Goal: Communication & Community: Share content

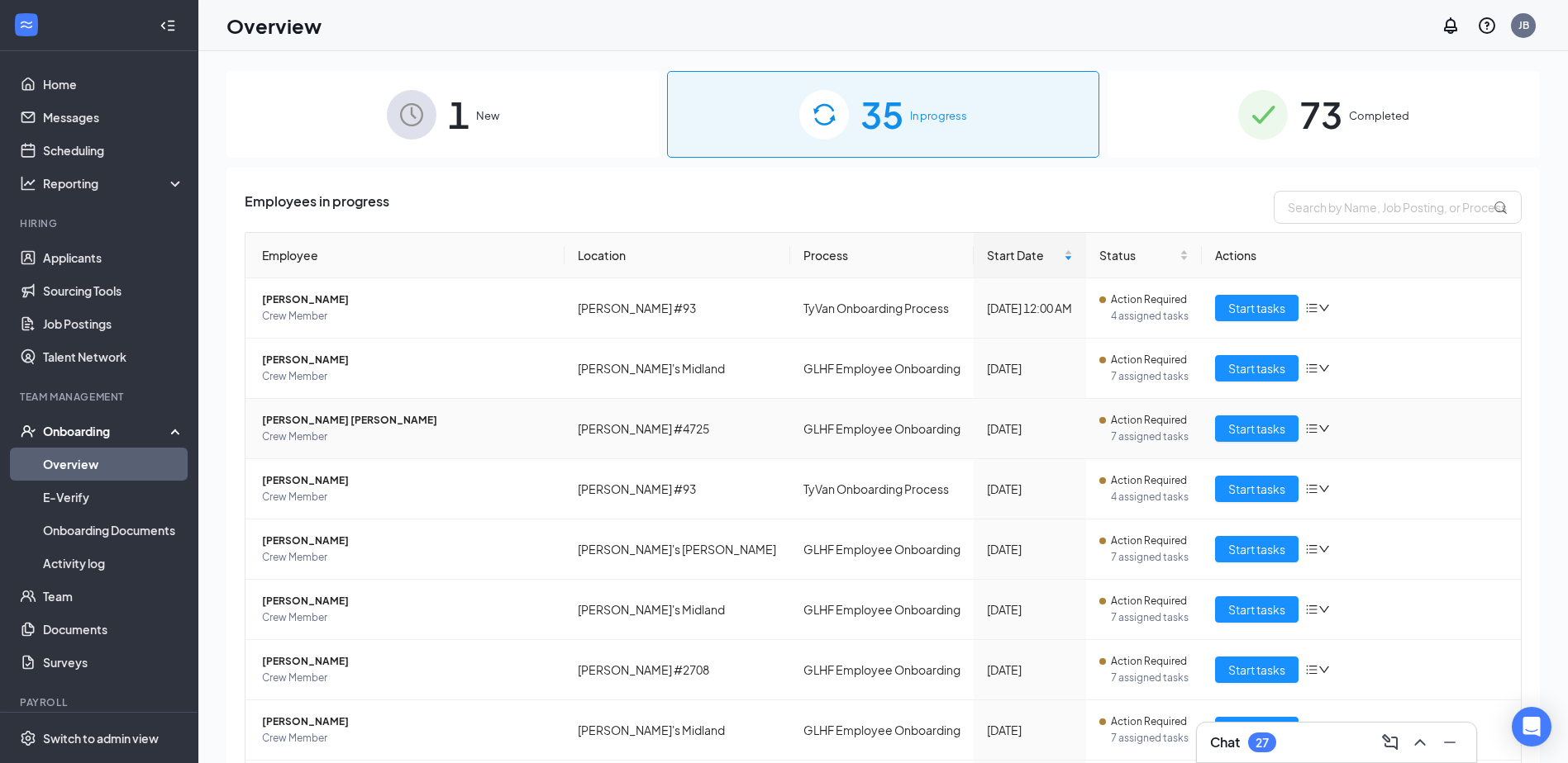
click at [340, 414] on span "[PERSON_NAME] [PERSON_NAME]" at bounding box center [407, 420] width 289 height 16
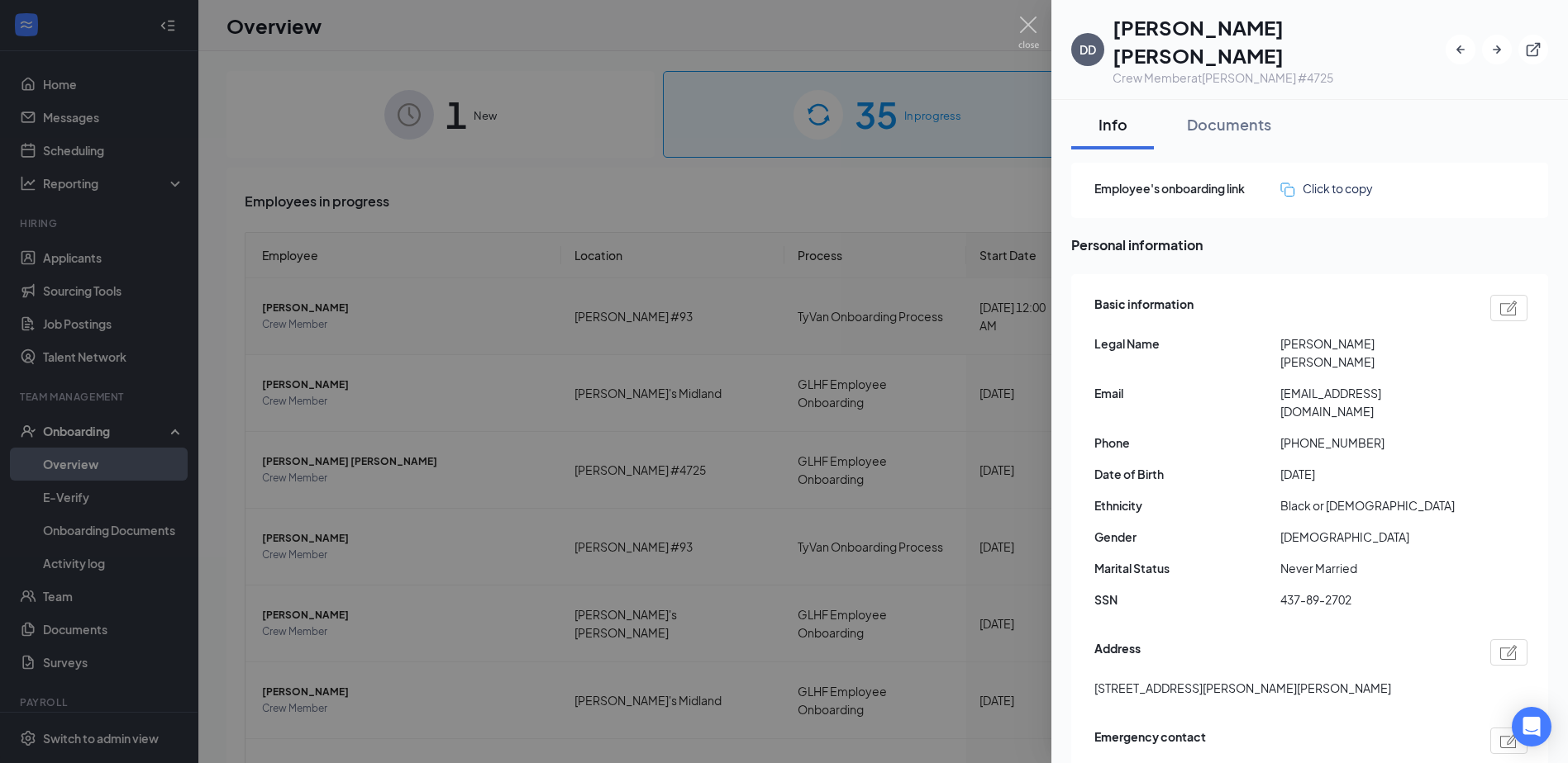
click at [895, 176] on div at bounding box center [784, 382] width 1568 height 763
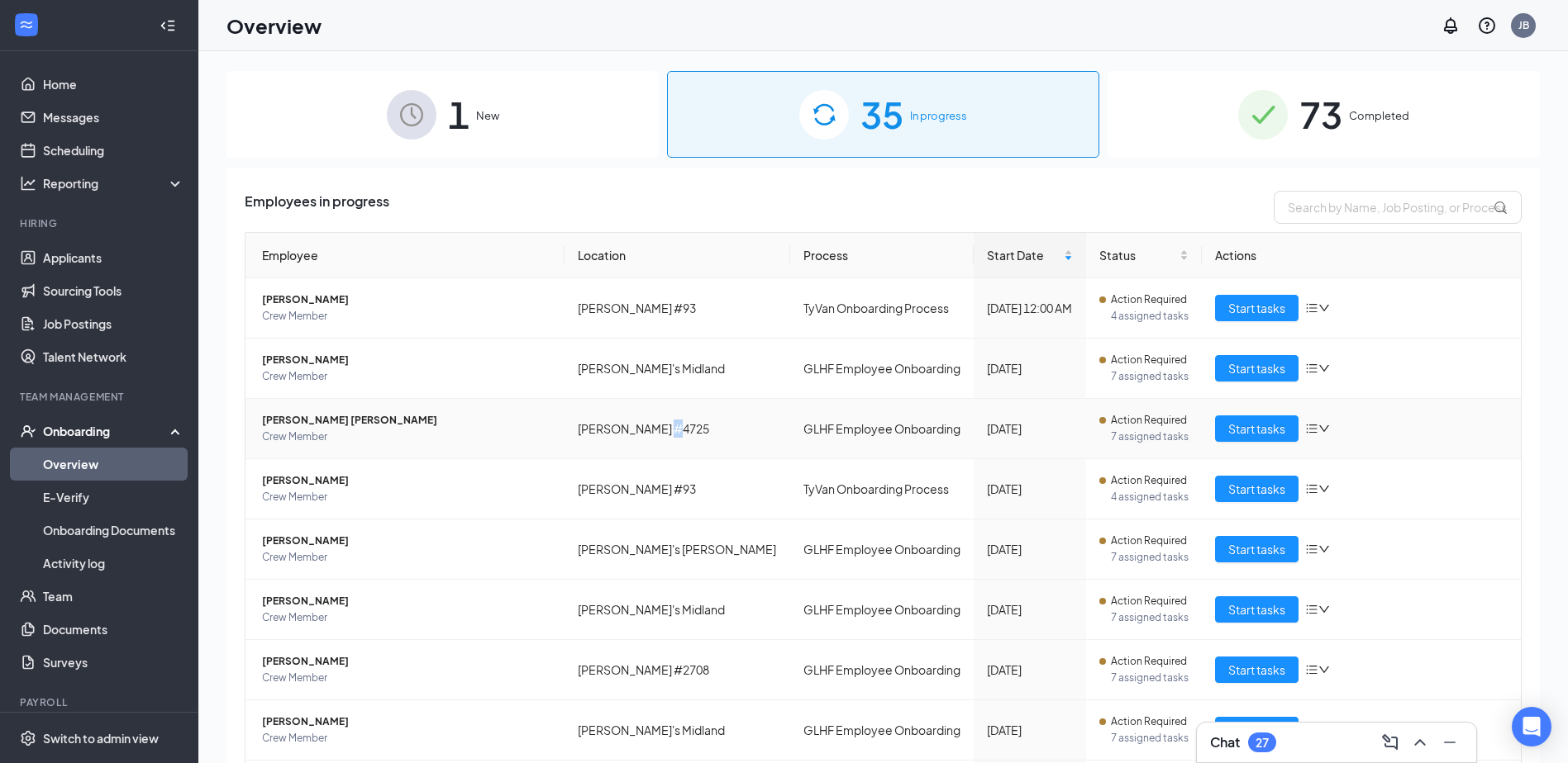
click at [684, 409] on td "[PERSON_NAME] #4725" at bounding box center [678, 429] width 226 height 61
click at [1204, 424] on td "Start tasks" at bounding box center [1361, 429] width 319 height 61
click at [1242, 430] on span "Start tasks" at bounding box center [1256, 429] width 57 height 18
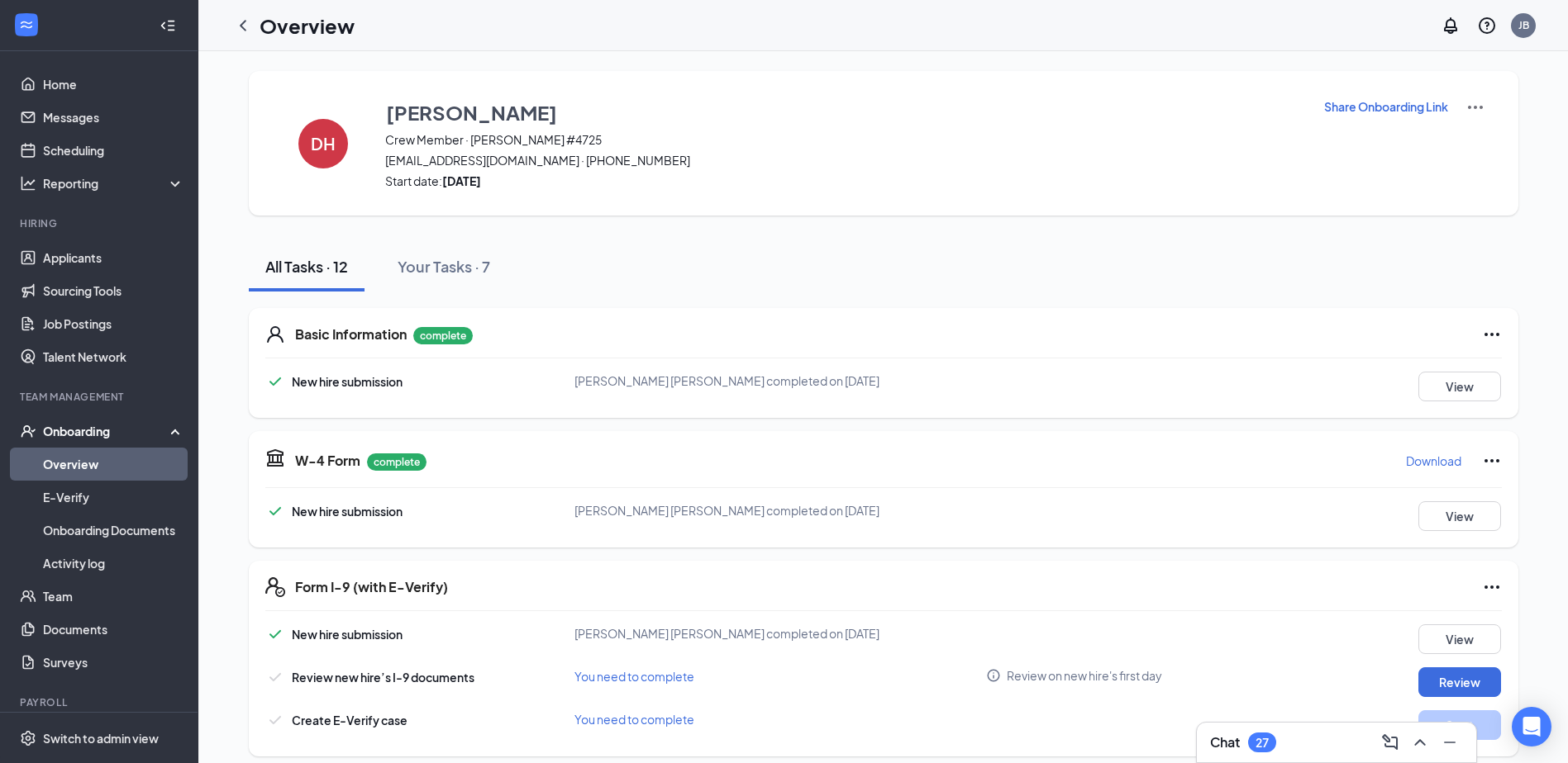
click at [1388, 116] on div "Share Onboarding Link" at bounding box center [1404, 143] width 162 height 92
click at [1392, 112] on p "Share Onboarding Link" at bounding box center [1386, 106] width 124 height 16
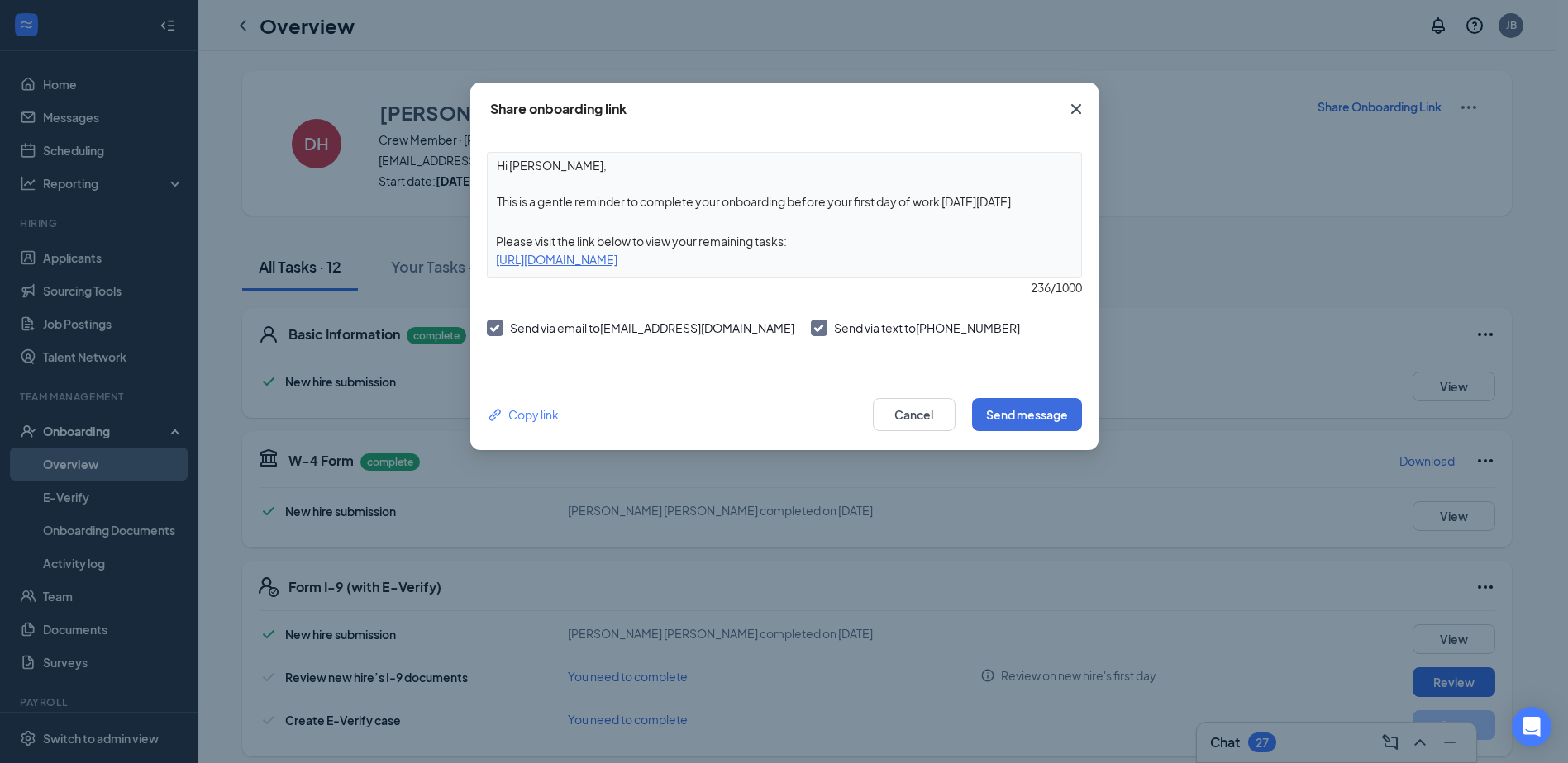
click at [1033, 204] on textarea "Hi [PERSON_NAME], This is a gentle reminder to complete your onboarding before …" at bounding box center [784, 183] width 594 height 61
drag, startPoint x: 1030, startPoint y: 204, endPoint x: 788, endPoint y: 207, distance: 242.0
click at [788, 207] on textarea "Hi [PERSON_NAME], This is a gentle reminder to complete your onboarding before …" at bounding box center [784, 183] width 594 height 61
type textarea "Hi [PERSON_NAME], This is a gentle reminder to complete your onboarding."
click at [1034, 415] on button "Send message" at bounding box center [1026, 414] width 110 height 33
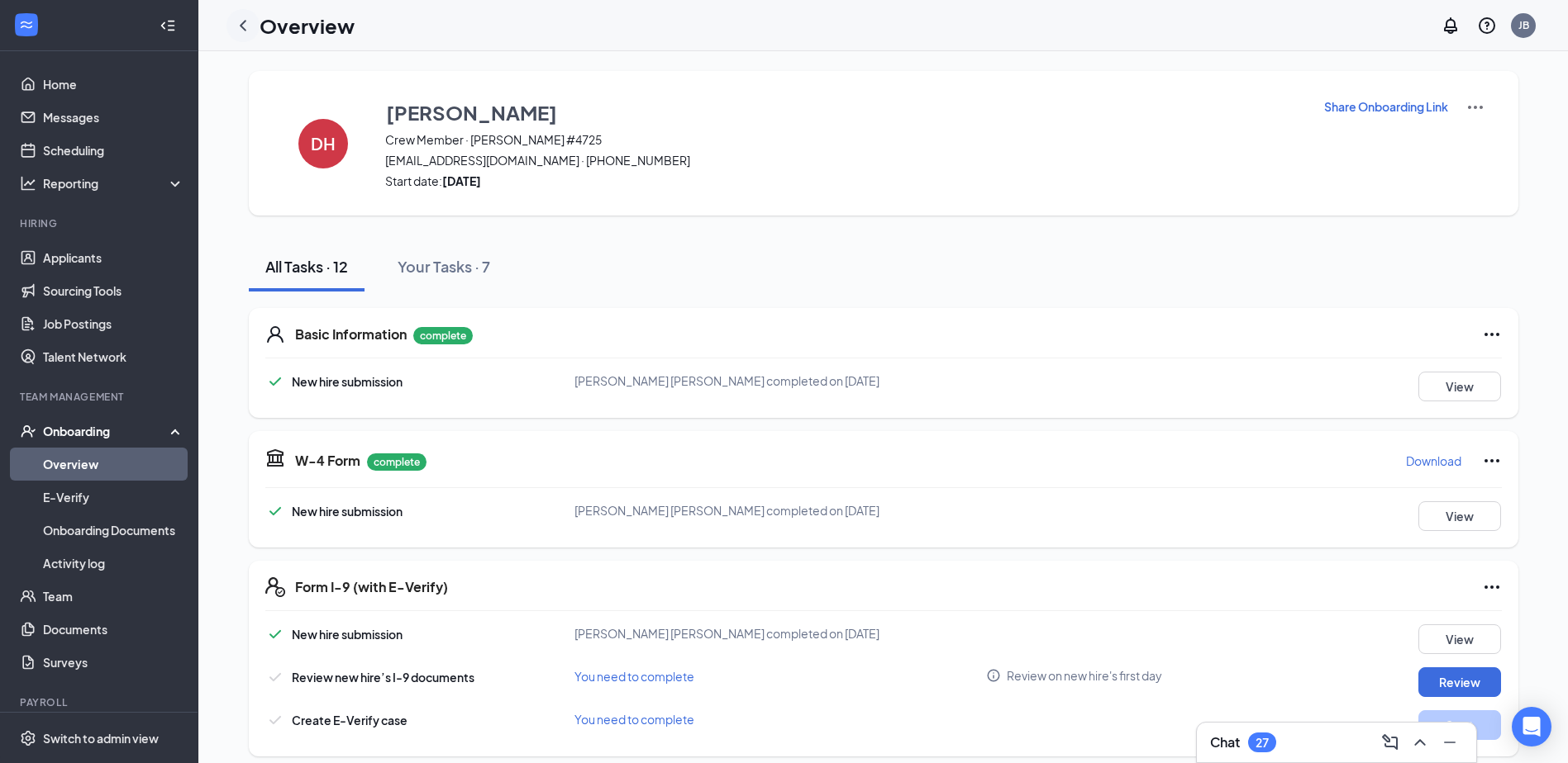
click at [240, 30] on icon "ChevronLeft" at bounding box center [243, 25] width 20 height 20
